Goal: Information Seeking & Learning: Find contact information

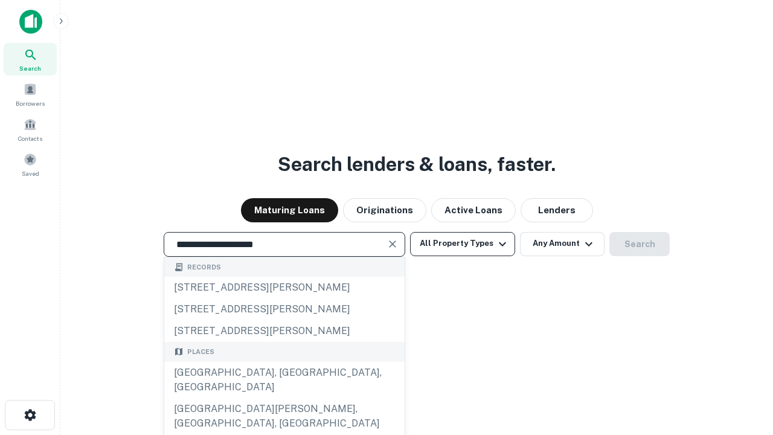
click at [284, 398] on div "Santa Monica, CA, USA" at bounding box center [284, 380] width 240 height 36
click at [463, 243] on button "All Property Types" at bounding box center [462, 244] width 105 height 24
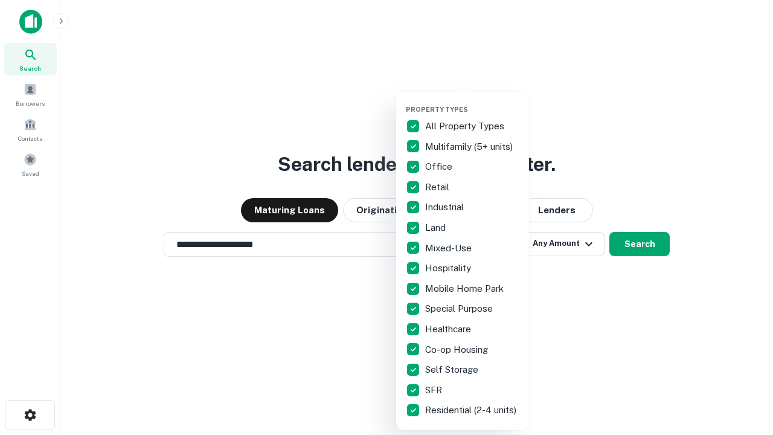
type input "**********"
click at [472, 102] on button "button" at bounding box center [472, 102] width 133 height 1
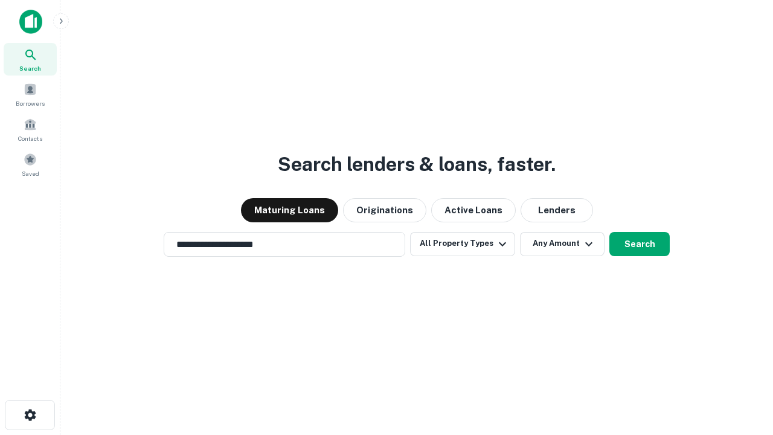
scroll to position [19, 0]
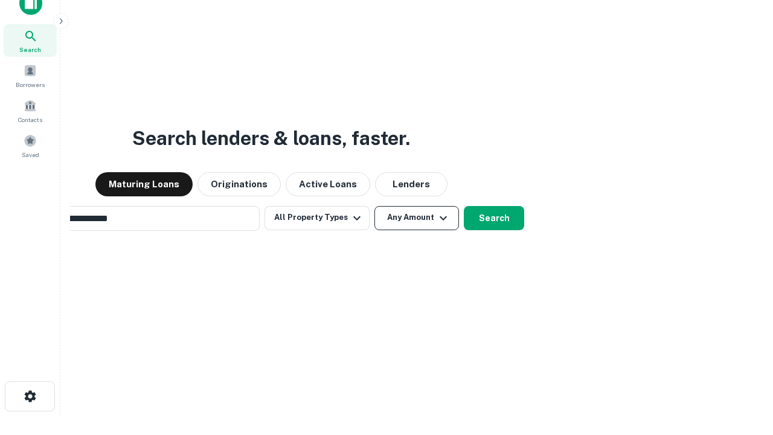
click at [375, 206] on button "Any Amount" at bounding box center [417, 218] width 85 height 24
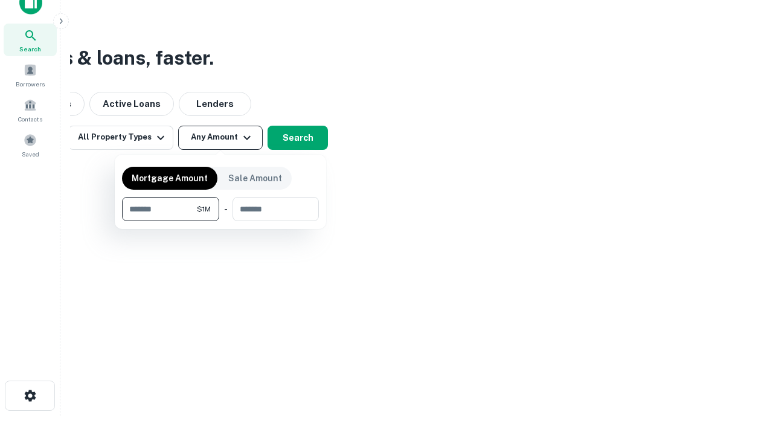
type input "*******"
click at [221, 221] on button "button" at bounding box center [220, 221] width 197 height 1
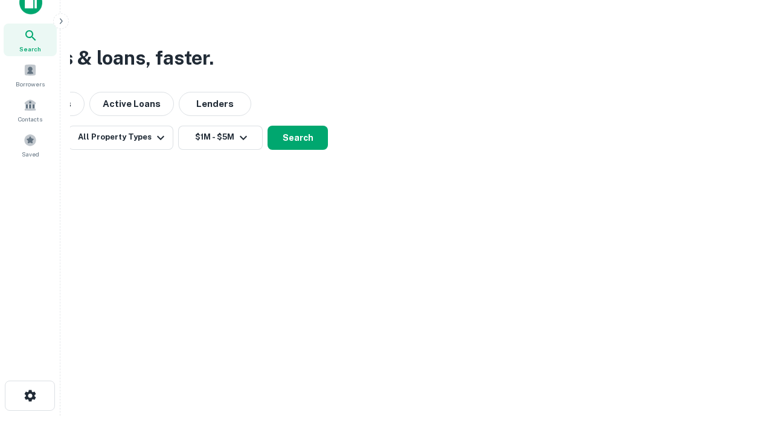
scroll to position [19, 0]
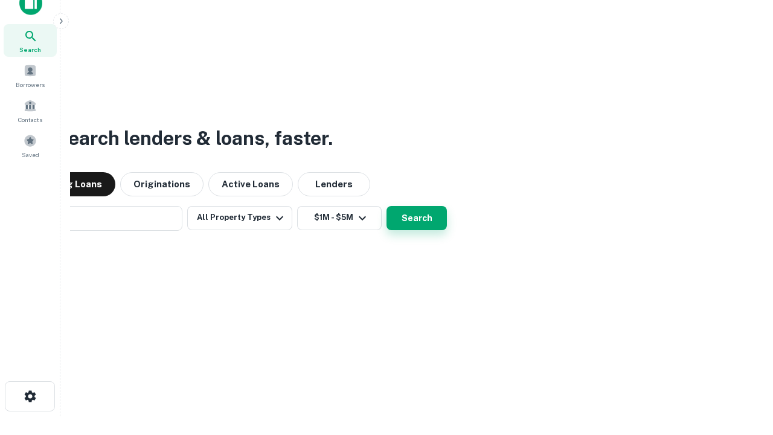
click at [387, 206] on button "Search" at bounding box center [417, 218] width 60 height 24
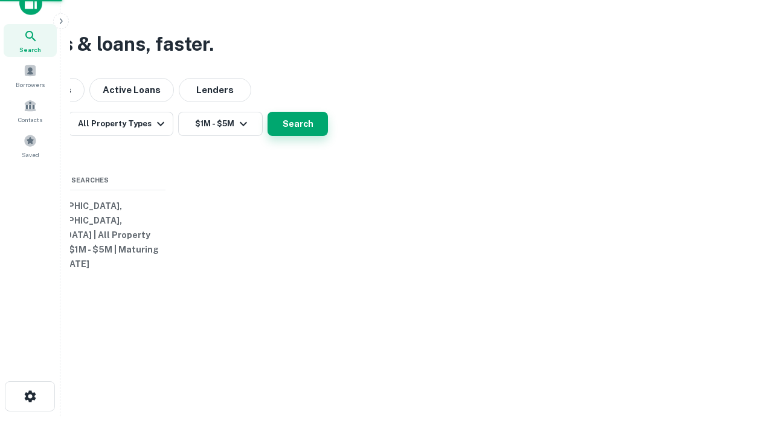
scroll to position [19, 0]
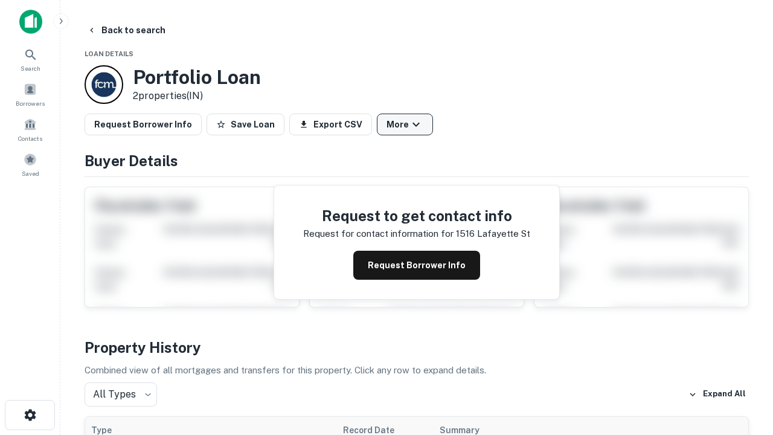
click at [405, 124] on button "More" at bounding box center [405, 125] width 56 height 22
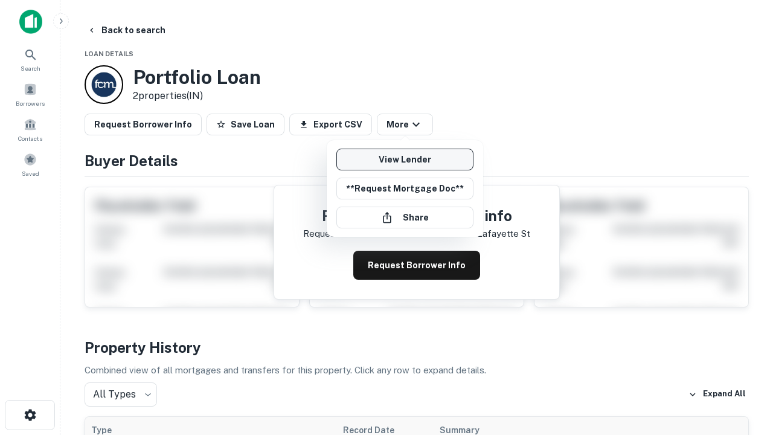
click at [405, 160] on link "View Lender" at bounding box center [405, 160] width 137 height 22
